Goal: Task Accomplishment & Management: Manage account settings

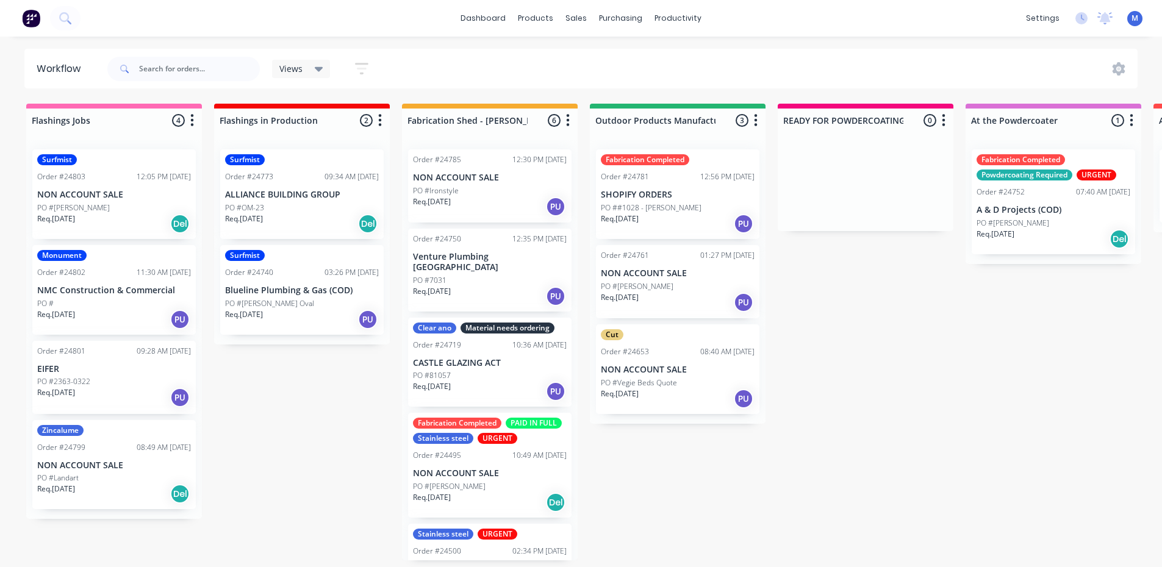
click at [304, 211] on div "PO #OM-23" at bounding box center [302, 208] width 154 height 11
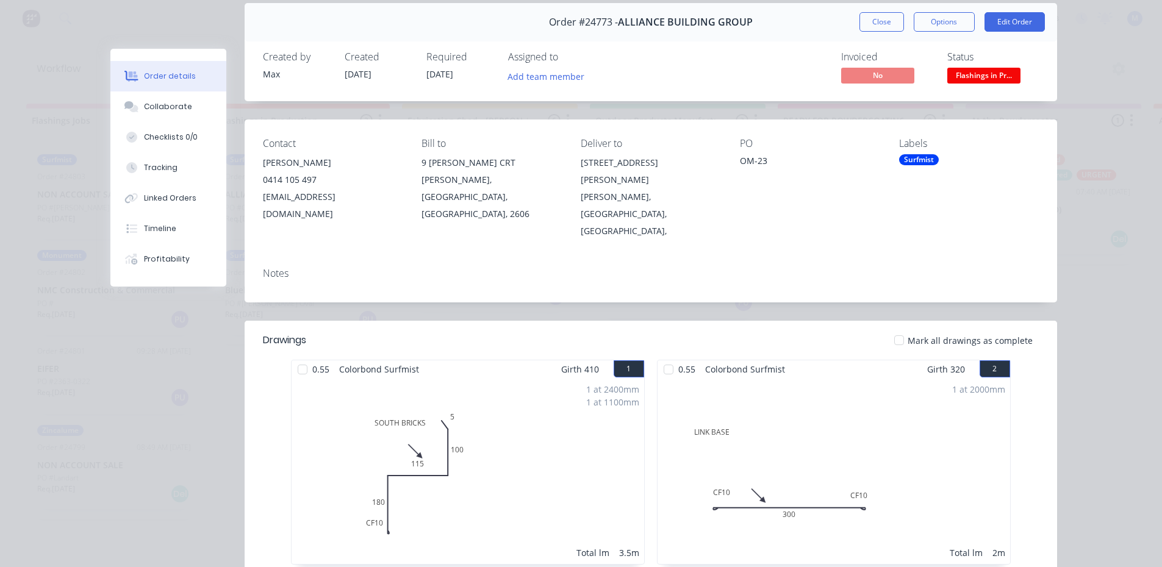
scroll to position [61, 0]
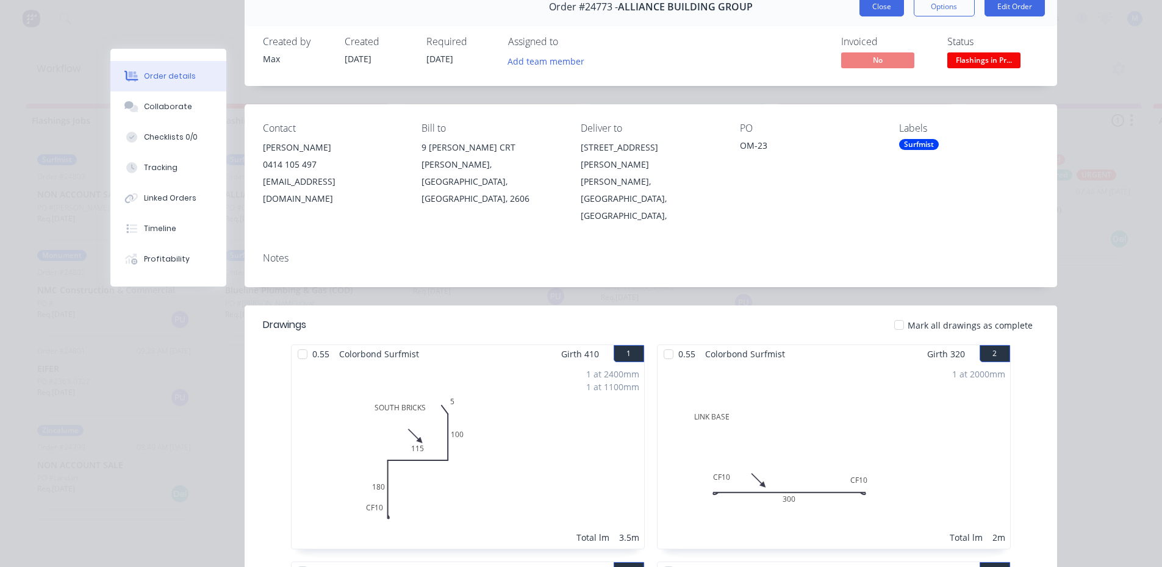
click at [888, 10] on button "Close" at bounding box center [882, 7] width 45 height 20
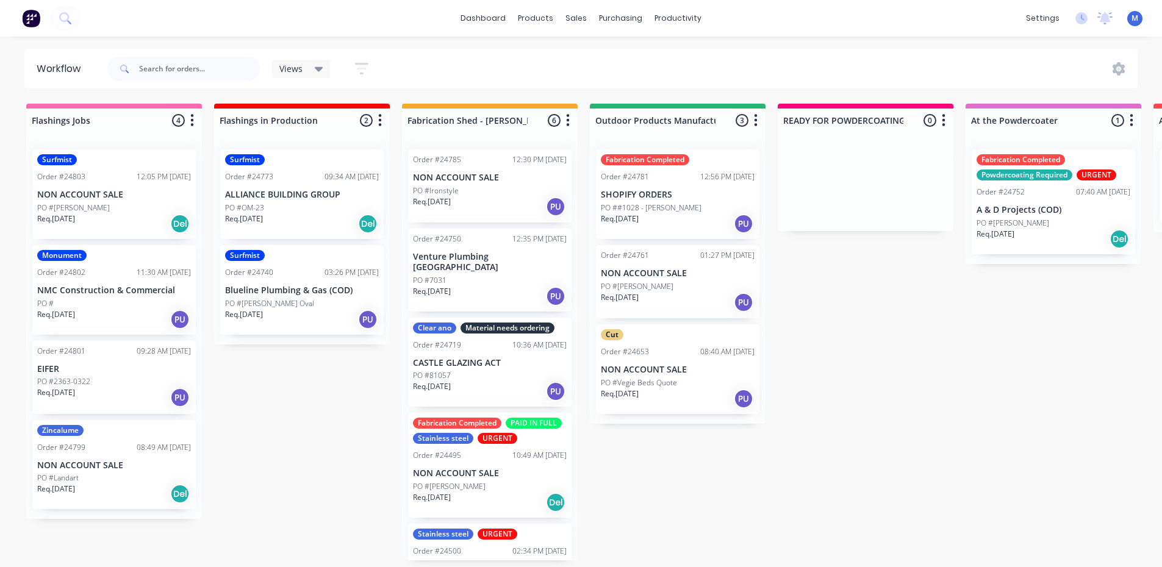
click at [107, 389] on div "Req. 02/09/25 PU" at bounding box center [114, 397] width 154 height 21
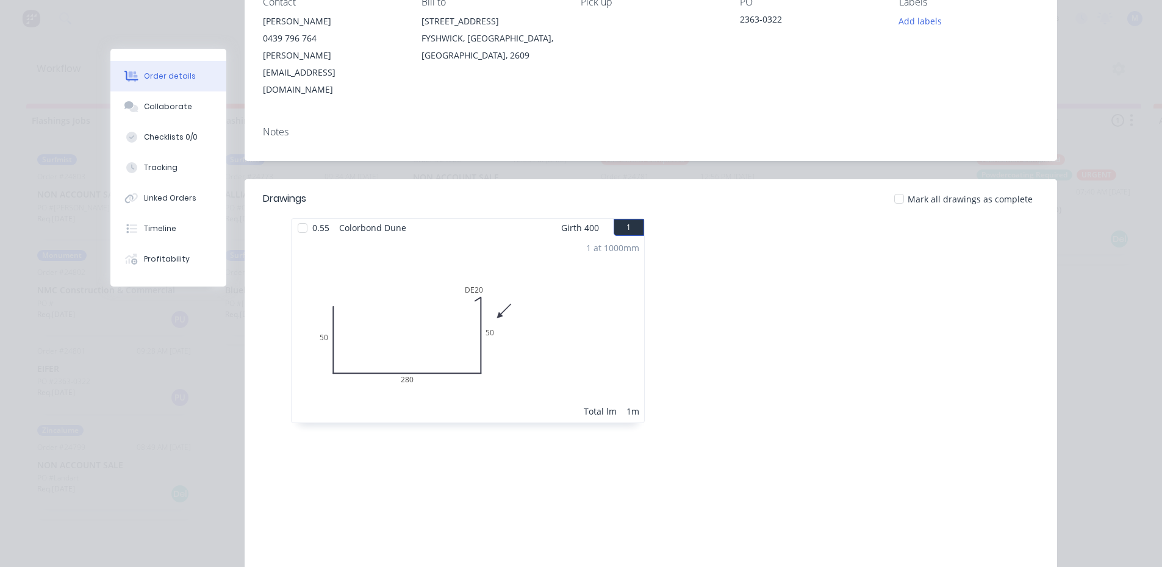
scroll to position [0, 0]
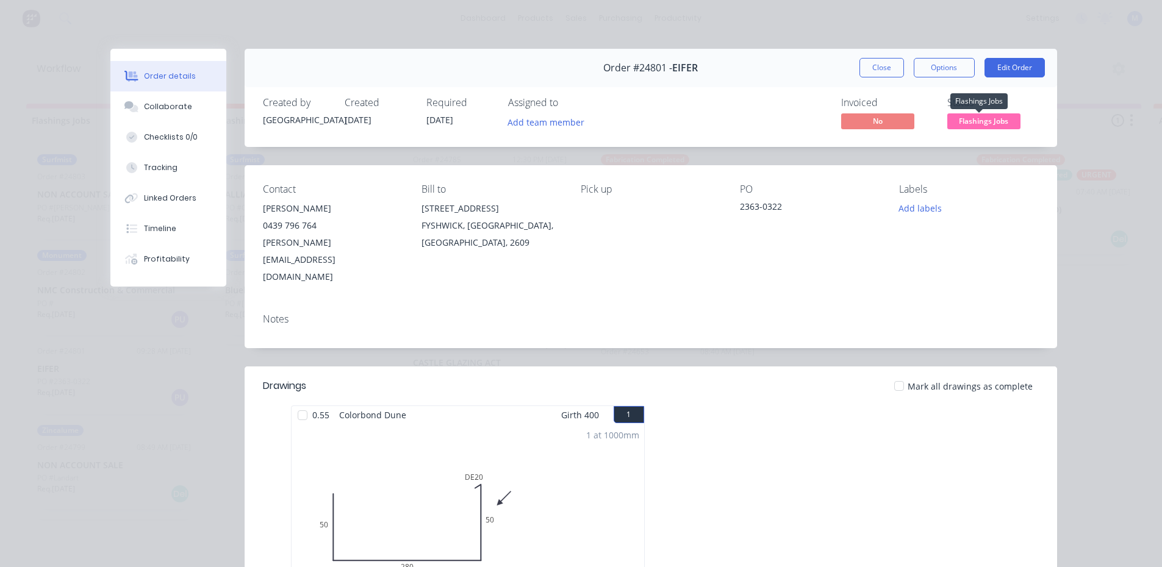
click at [980, 120] on span "Flashings Jobs" at bounding box center [984, 120] width 73 height 15
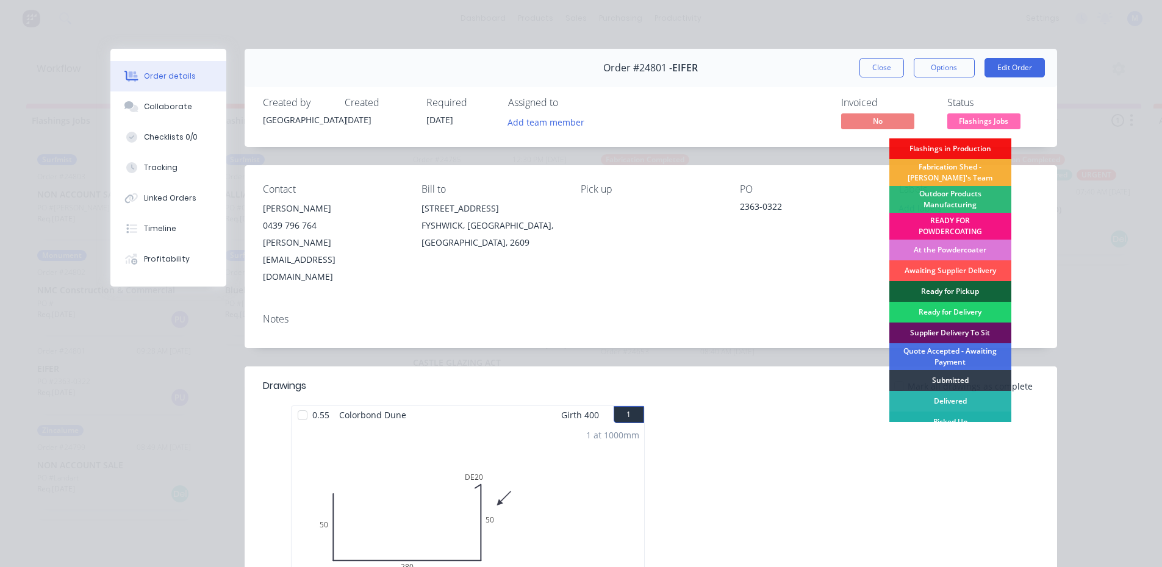
click at [978, 422] on div "Picked Up" at bounding box center [951, 422] width 122 height 21
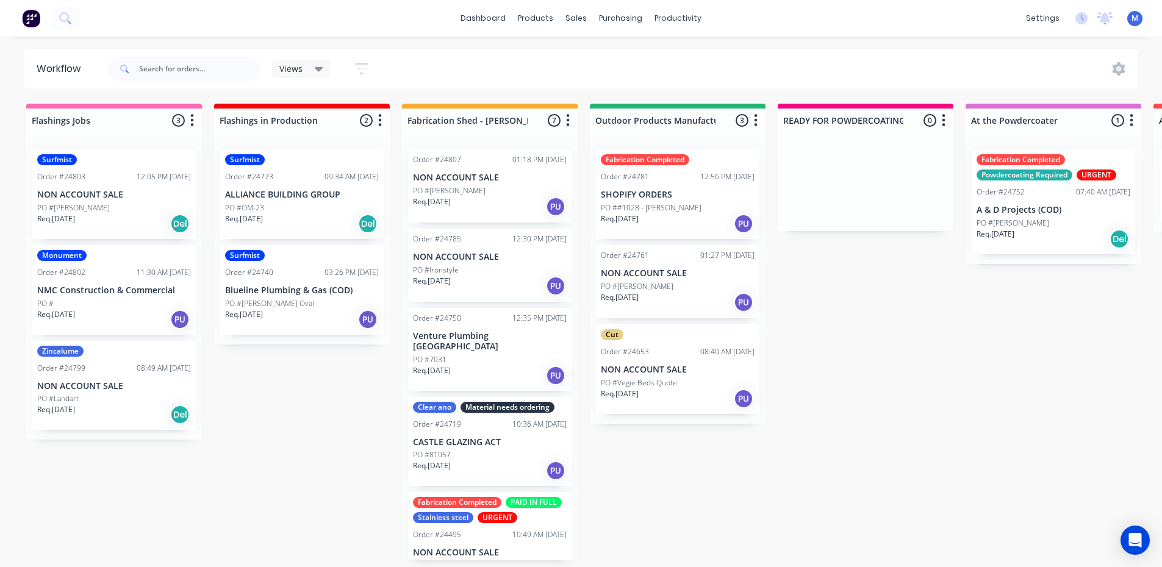
click at [313, 214] on div "Req. [DATE] Del" at bounding box center [302, 224] width 154 height 21
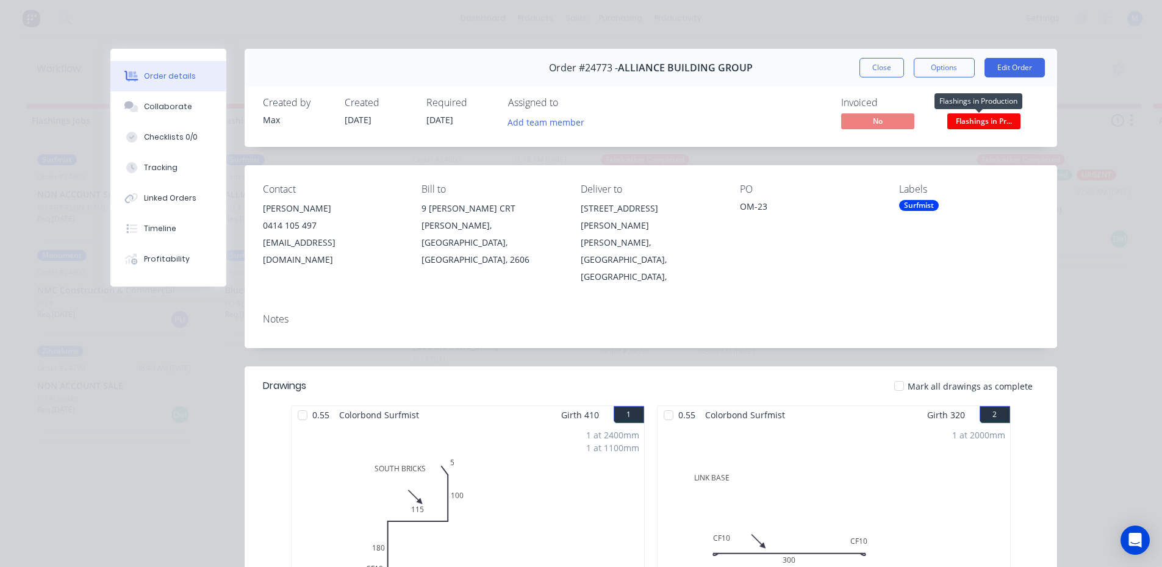
click at [1001, 120] on span "Flashings in Pr..." at bounding box center [984, 120] width 73 height 15
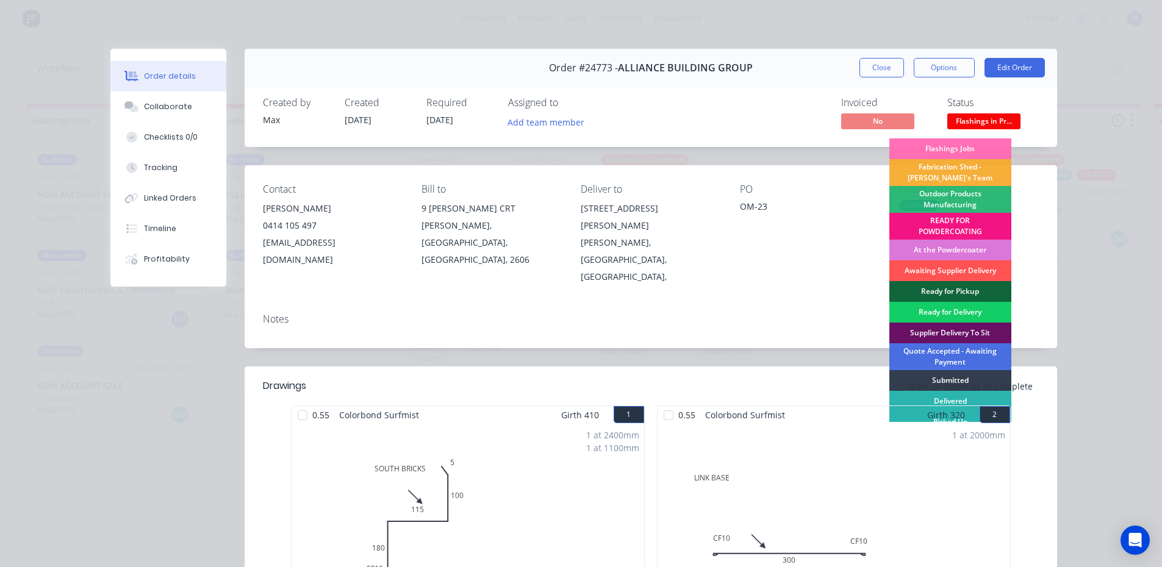
click at [938, 308] on div "Ready for Delivery" at bounding box center [951, 312] width 122 height 21
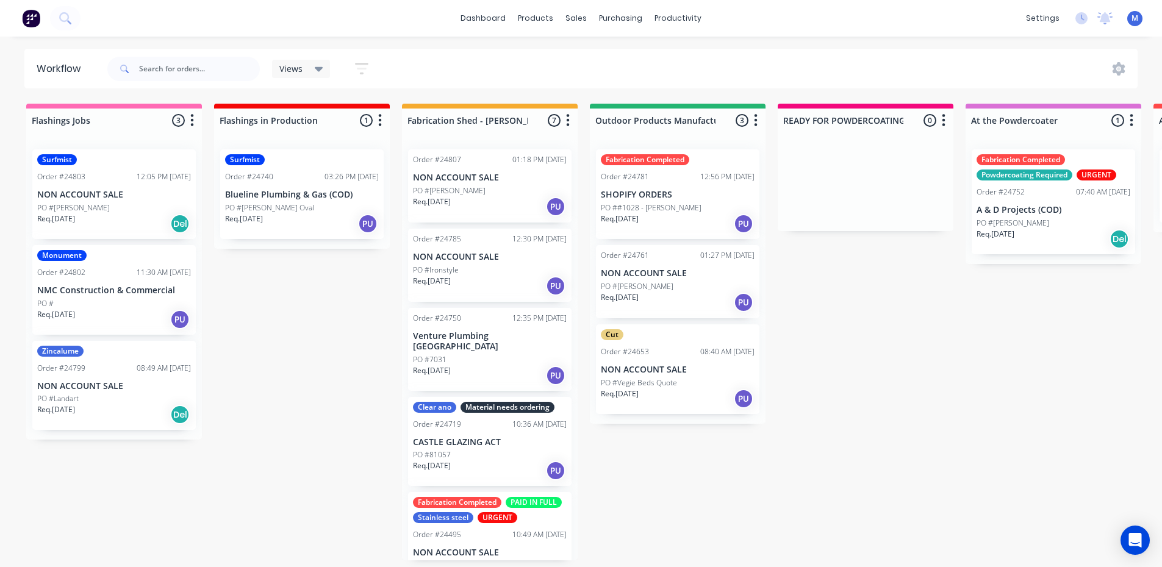
click at [282, 220] on div "Req. [DATE] PU" at bounding box center [302, 224] width 154 height 21
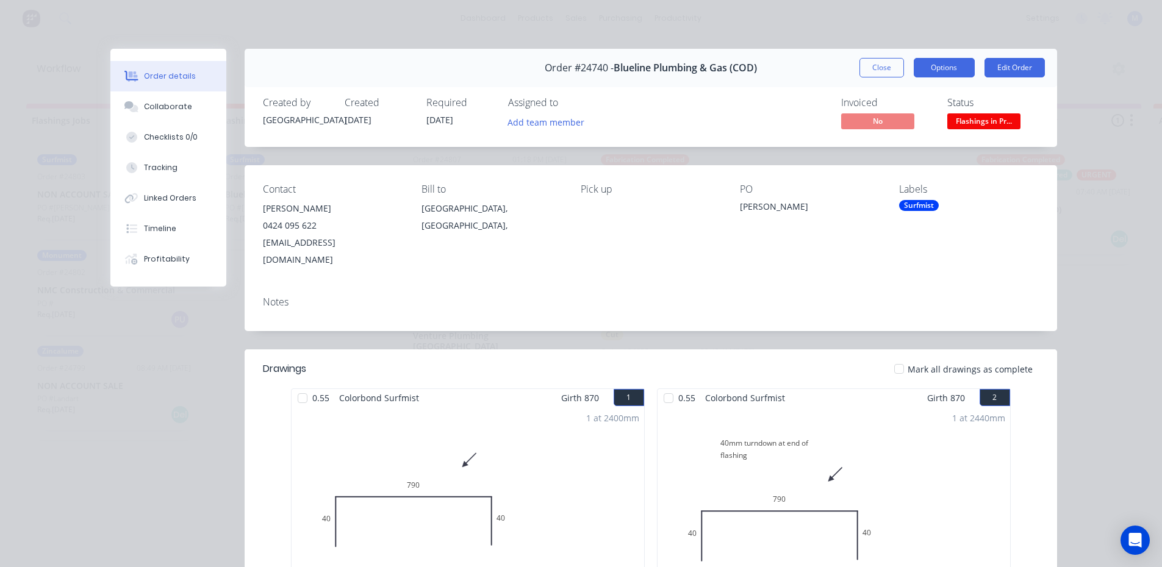
click at [947, 67] on button "Options" at bounding box center [944, 68] width 61 height 20
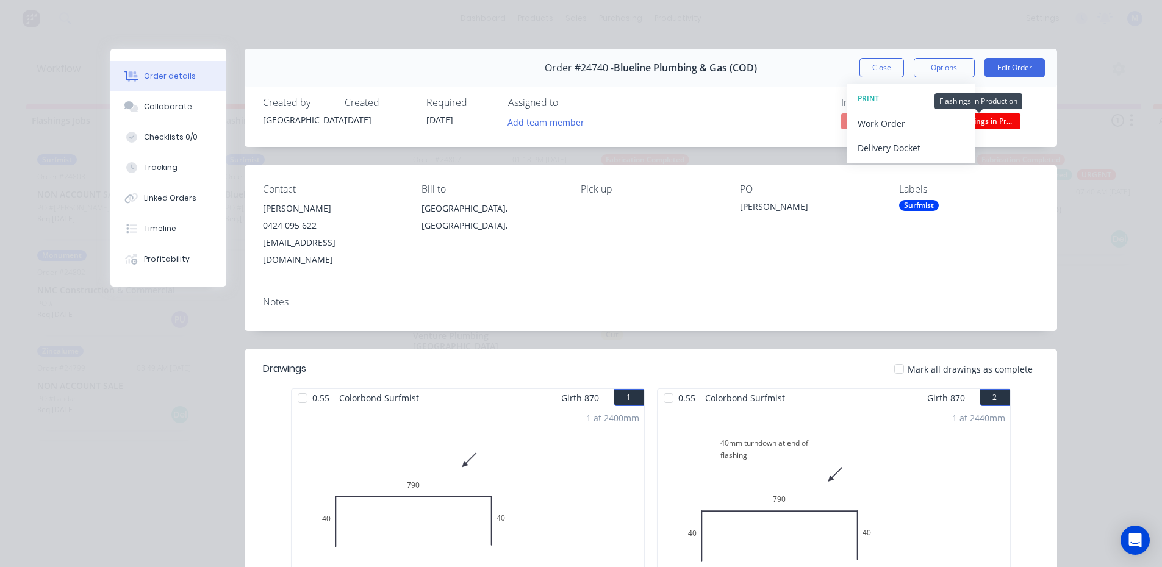
click at [996, 123] on span "Flashings in Pr..." at bounding box center [984, 120] width 73 height 15
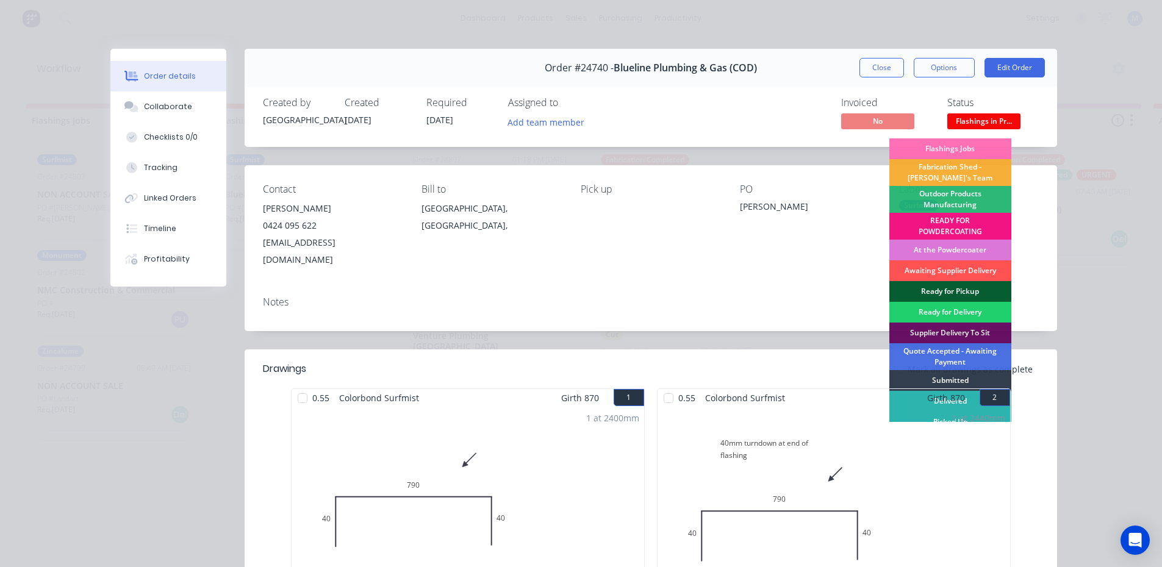
click at [940, 284] on div "Ready for Pickup" at bounding box center [951, 291] width 122 height 21
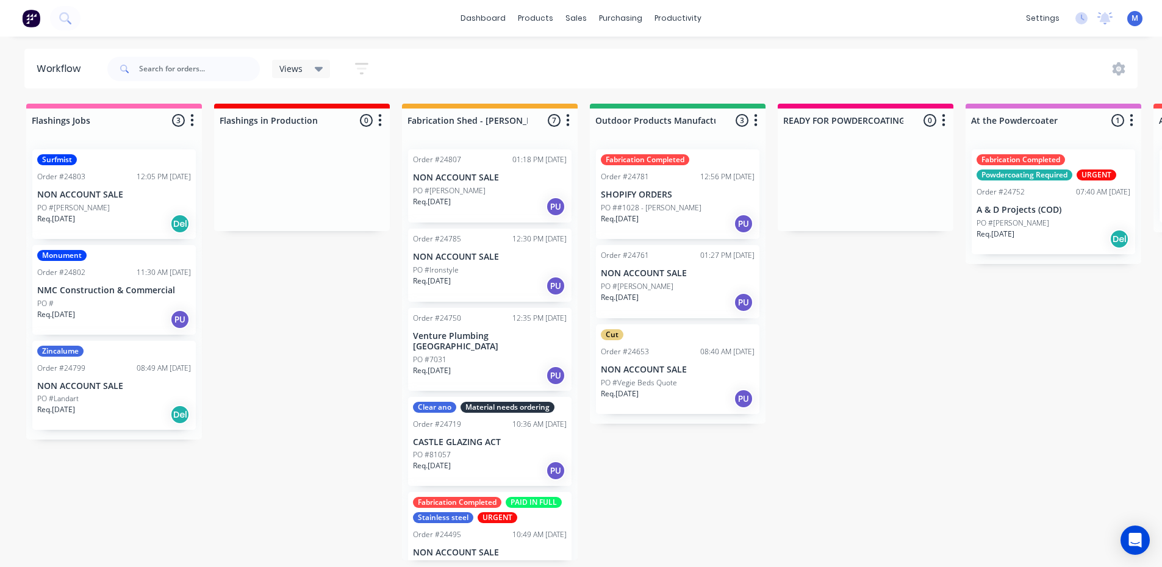
click at [84, 190] on p "NON ACCOUNT SALE" at bounding box center [114, 195] width 154 height 10
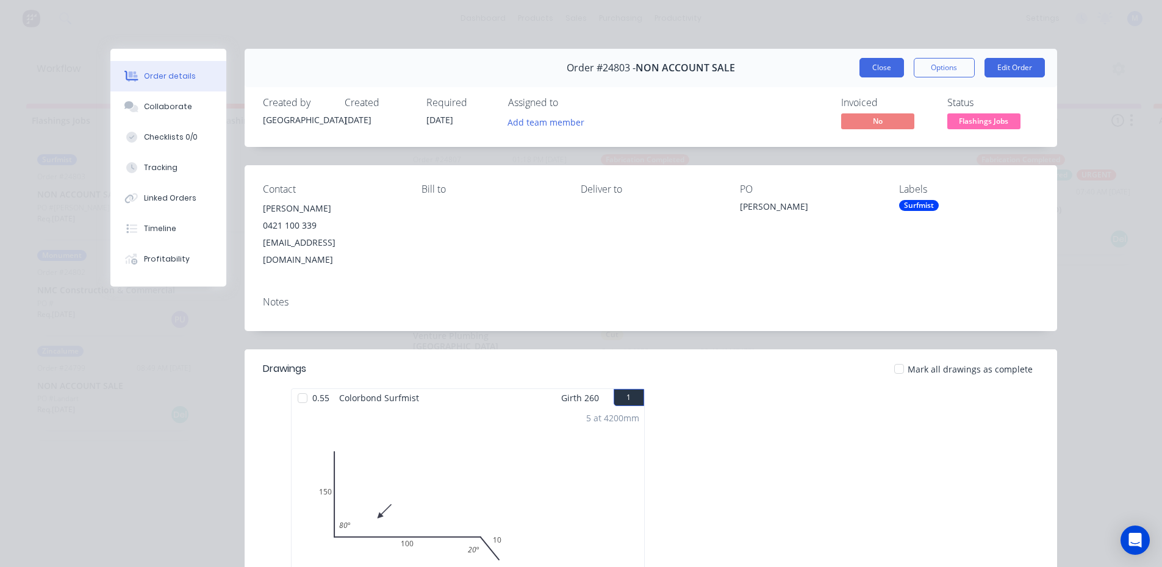
click at [864, 67] on button "Close" at bounding box center [882, 68] width 45 height 20
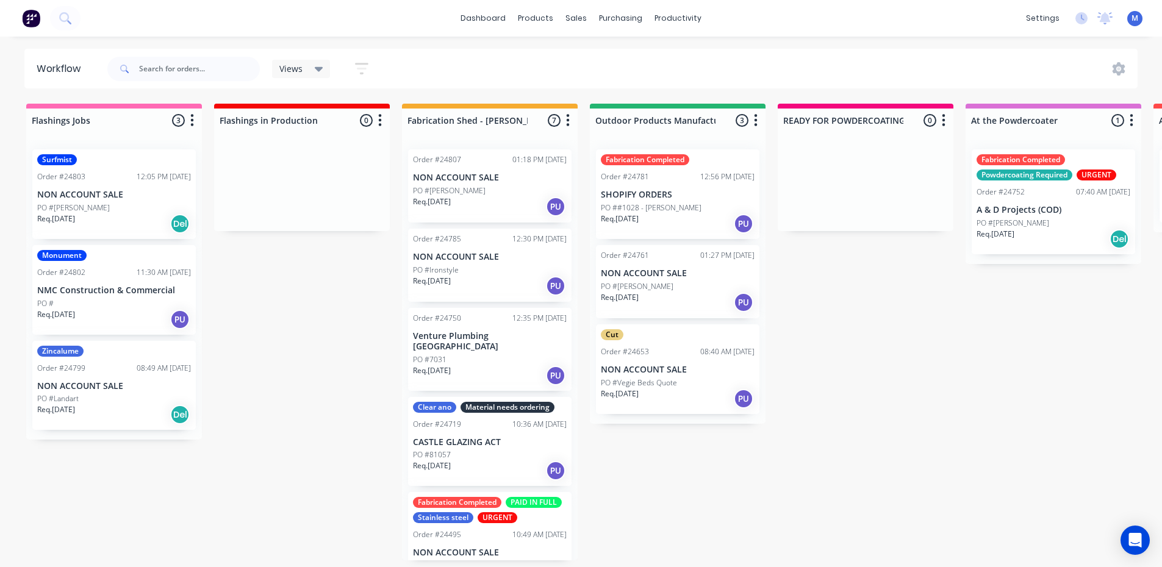
click at [101, 289] on p "NMC Construction & Commercial" at bounding box center [114, 291] width 154 height 10
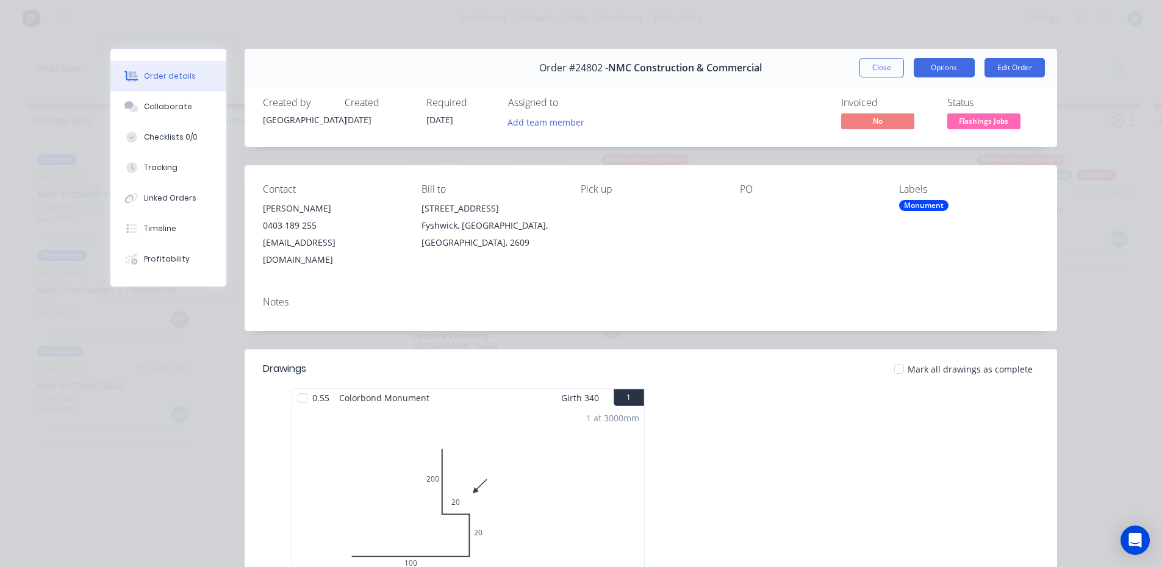
click at [927, 57] on div "Order #24802 - NMC Construction & Commercial Close Options Edit Order" at bounding box center [651, 68] width 813 height 38
click at [930, 65] on button "Options" at bounding box center [944, 68] width 61 height 20
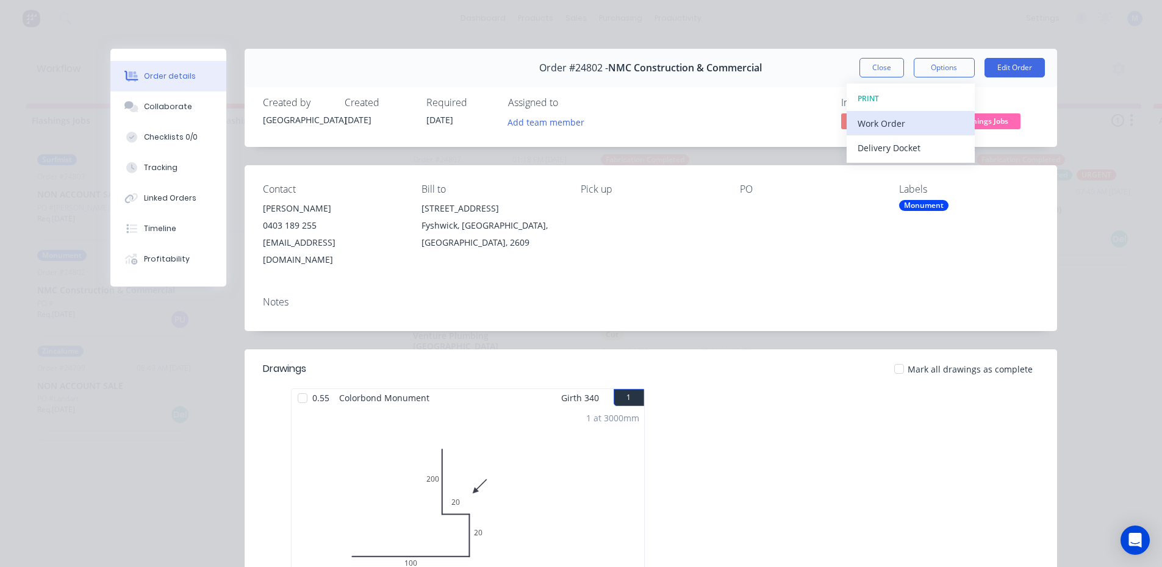
click at [896, 116] on div "Work Order" at bounding box center [911, 124] width 106 height 18
click at [901, 147] on div "Standard" at bounding box center [911, 148] width 106 height 18
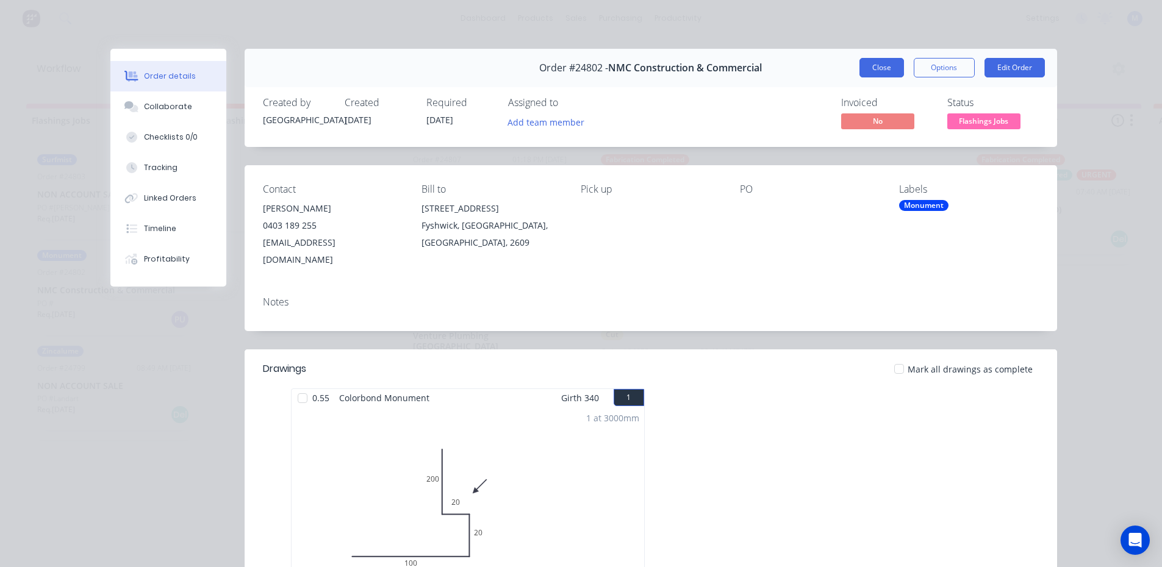
click at [880, 68] on button "Close" at bounding box center [882, 68] width 45 height 20
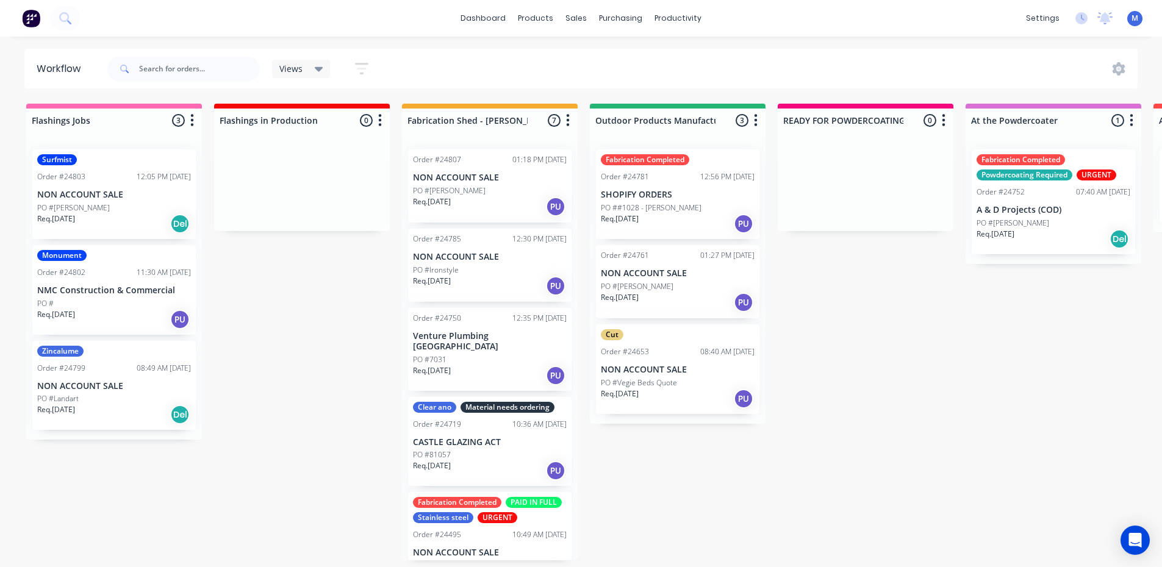
click at [96, 398] on div "PO #Landart" at bounding box center [114, 399] width 154 height 11
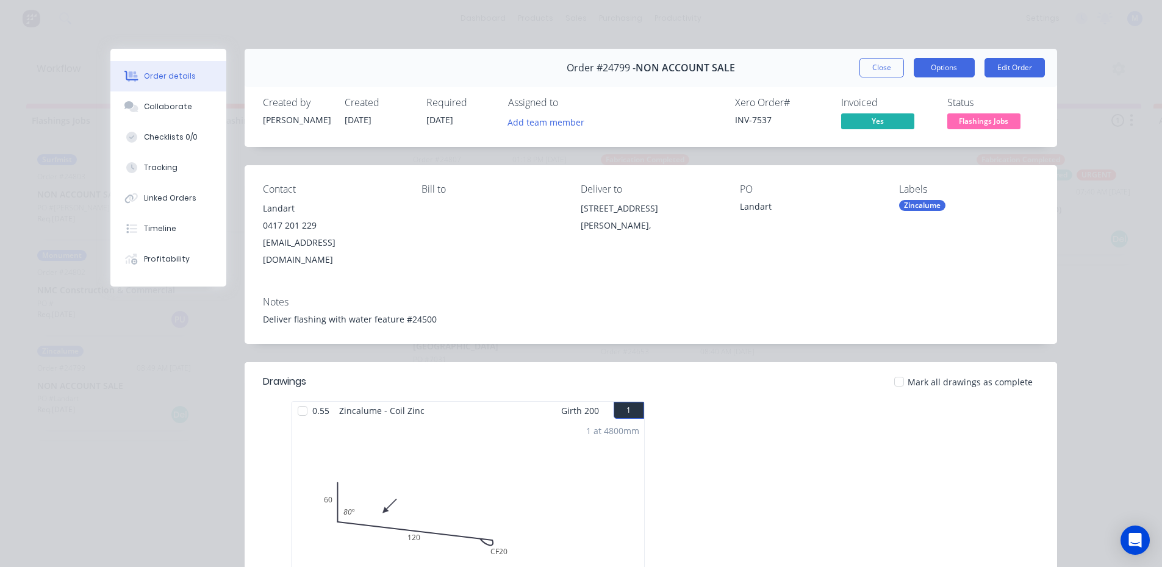
click at [940, 71] on button "Options" at bounding box center [944, 68] width 61 height 20
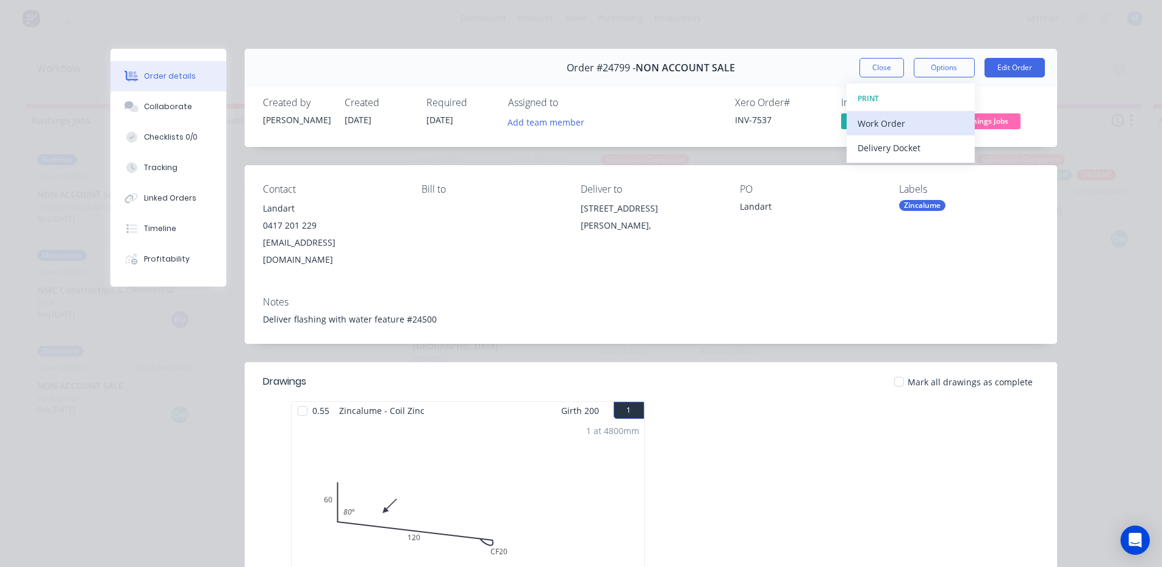
click at [906, 120] on div "Work Order" at bounding box center [911, 124] width 106 height 18
click at [878, 65] on button "Close" at bounding box center [882, 68] width 45 height 20
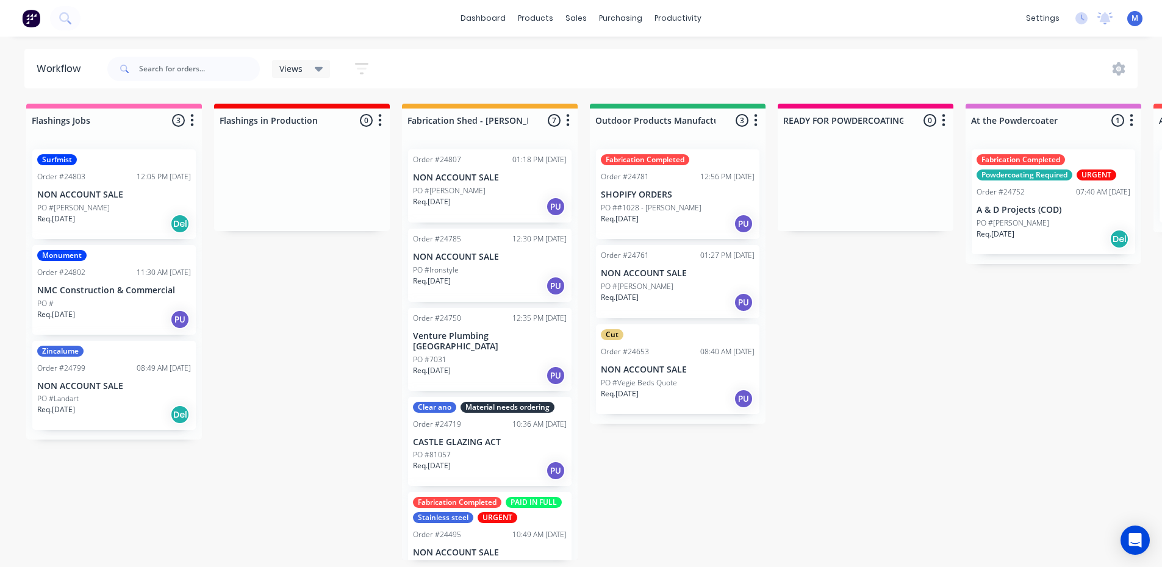
click at [125, 292] on p "NMC Construction & Commercial" at bounding box center [114, 291] width 154 height 10
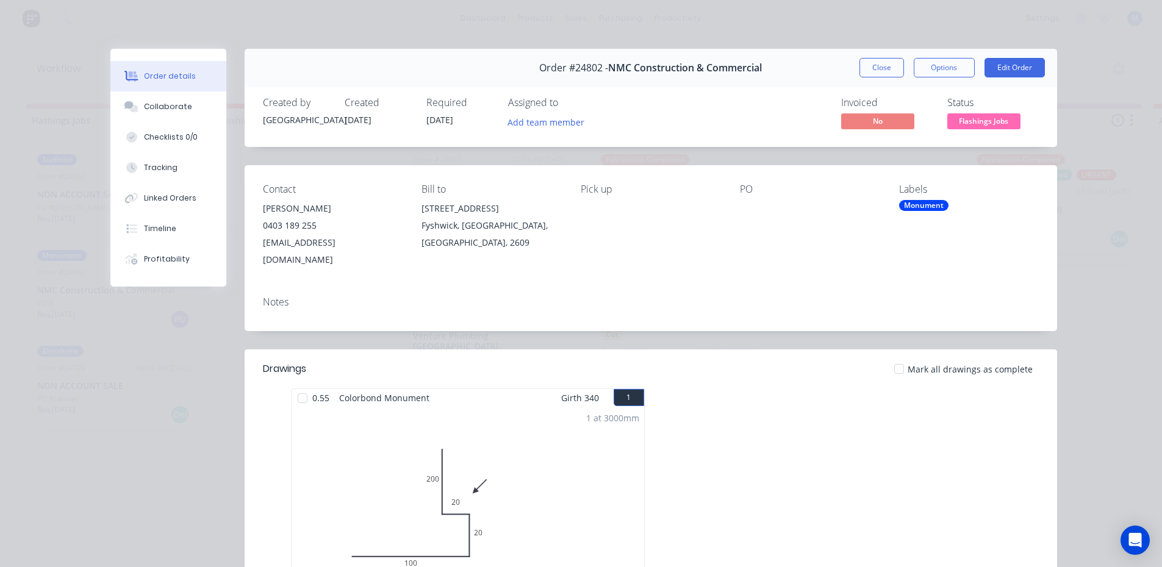
click at [954, 48] on div "Order details Collaborate Checklists 0/0 Tracking Linked Orders Timeline Profit…" at bounding box center [581, 283] width 1162 height 567
click at [952, 70] on button "Options" at bounding box center [944, 68] width 61 height 20
click at [899, 121] on div "Work Order" at bounding box center [911, 124] width 106 height 18
click at [901, 147] on div "Standard" at bounding box center [911, 148] width 106 height 18
click at [883, 67] on button "Close" at bounding box center [882, 68] width 45 height 20
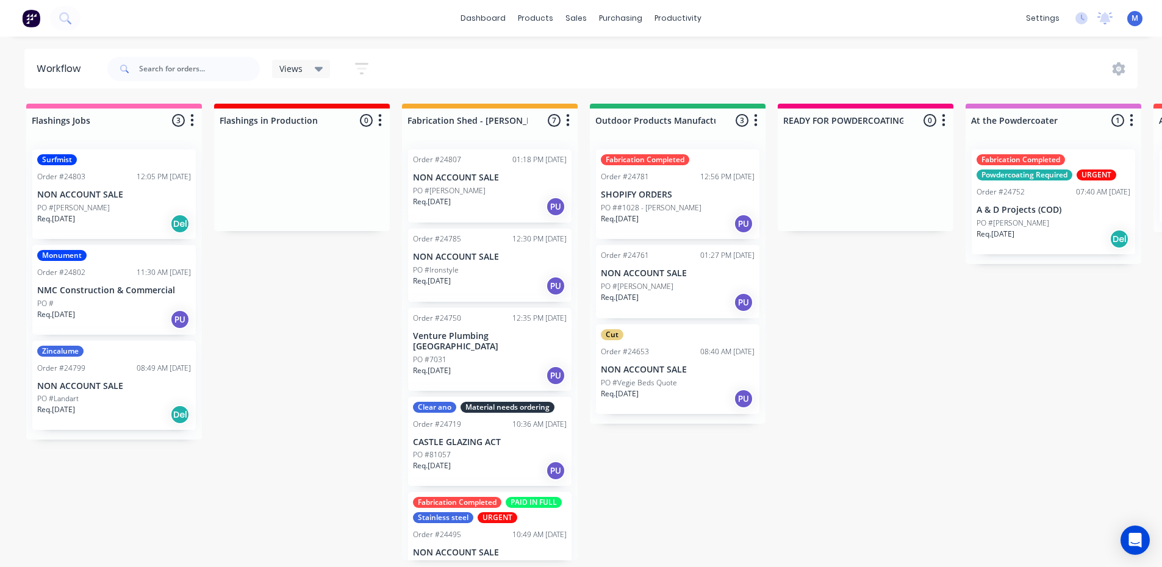
click at [117, 393] on div "Zincalume Order #24799 08:49 AM 02/09/25 NON ACCOUNT SALE PO #Landart Req. 02/0…" at bounding box center [114, 386] width 164 height 90
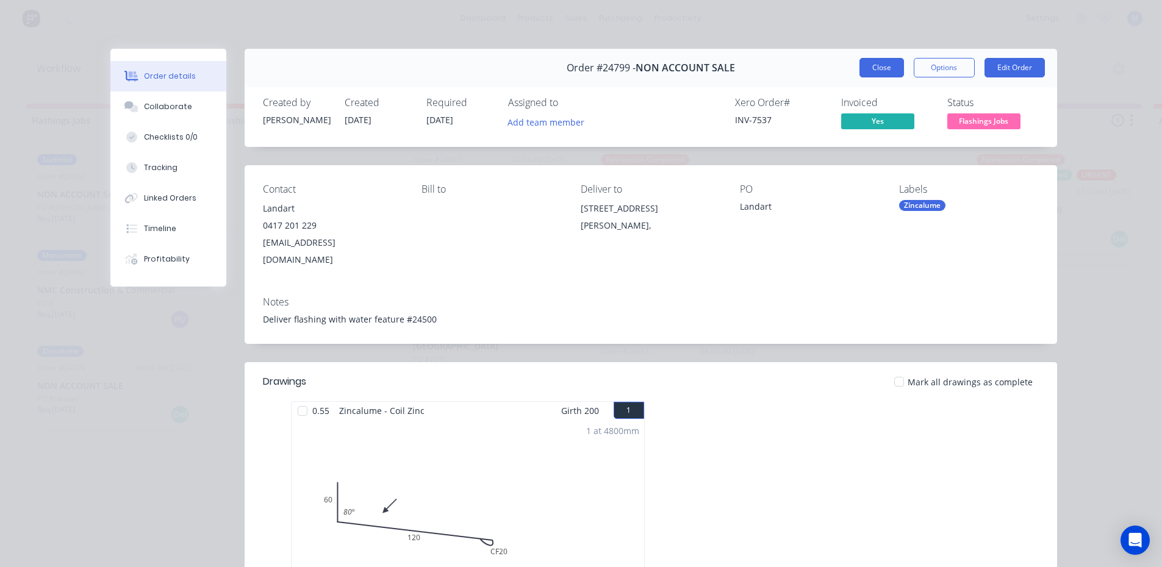
click at [887, 67] on button "Close" at bounding box center [882, 68] width 45 height 20
